Goal: Task Accomplishment & Management: Use online tool/utility

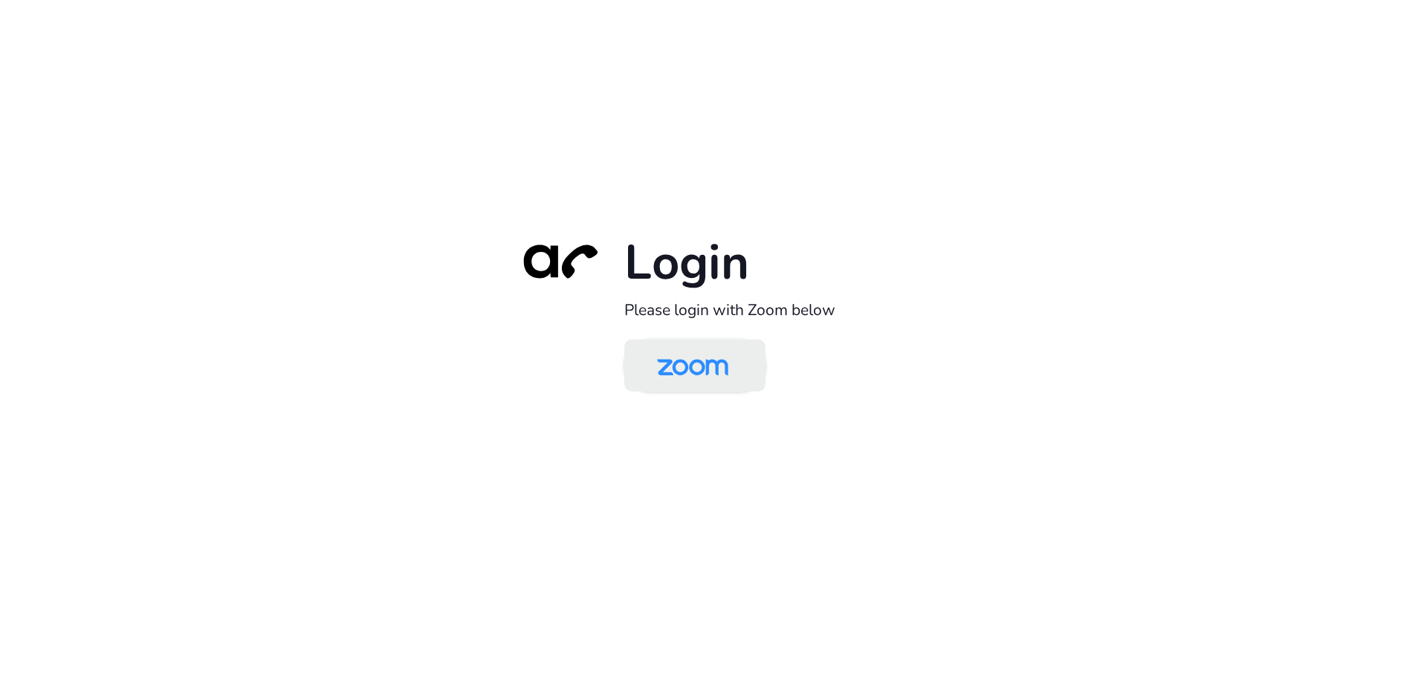
click at [690, 380] on img at bounding box center [692, 367] width 103 height 48
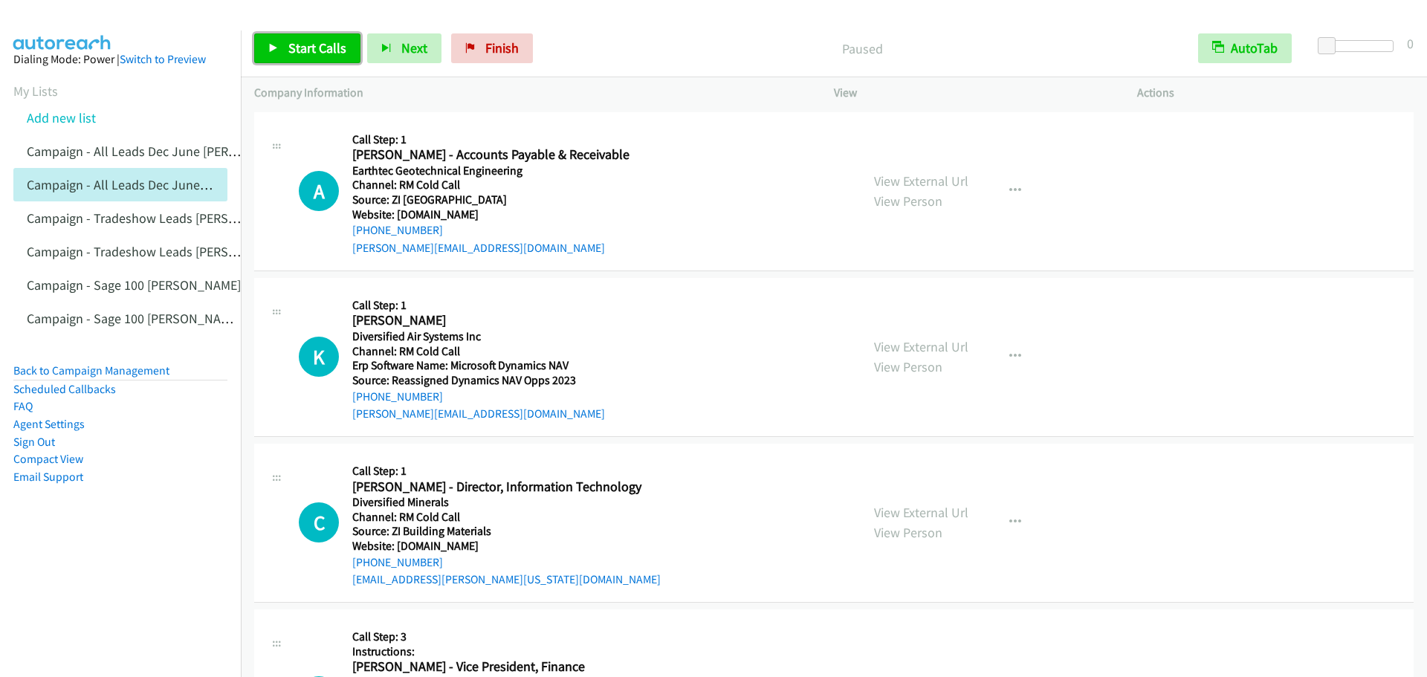
click at [302, 55] on span "Start Calls" at bounding box center [317, 47] width 58 height 17
